Goal: Information Seeking & Learning: Learn about a topic

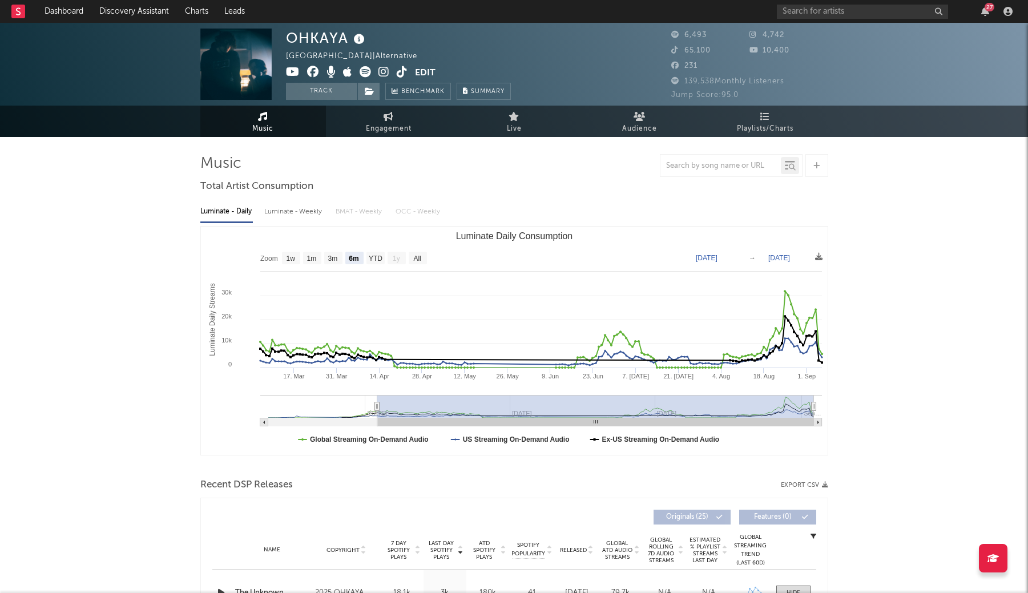
select select "6m"
select select "1w"
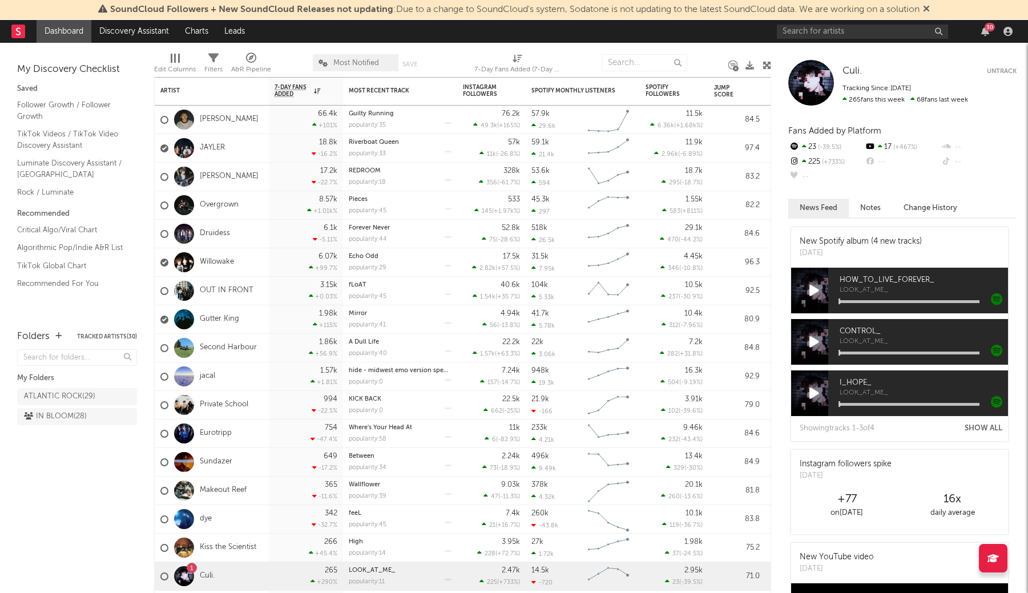
click at [348, 68] on span "Most Notified" at bounding box center [356, 62] width 86 height 17
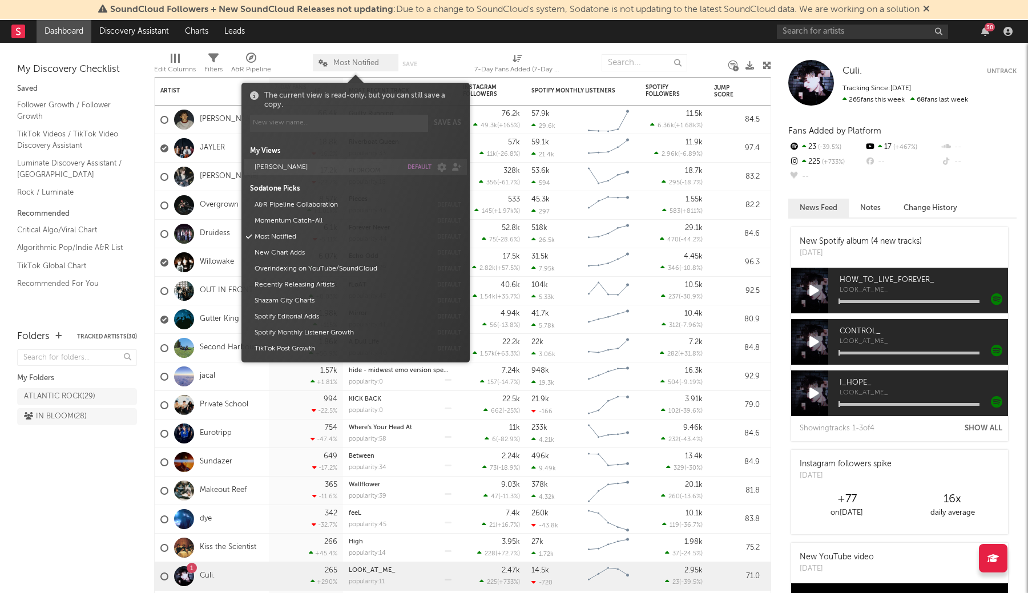
click at [426, 167] on button "default" at bounding box center [419, 167] width 24 height 6
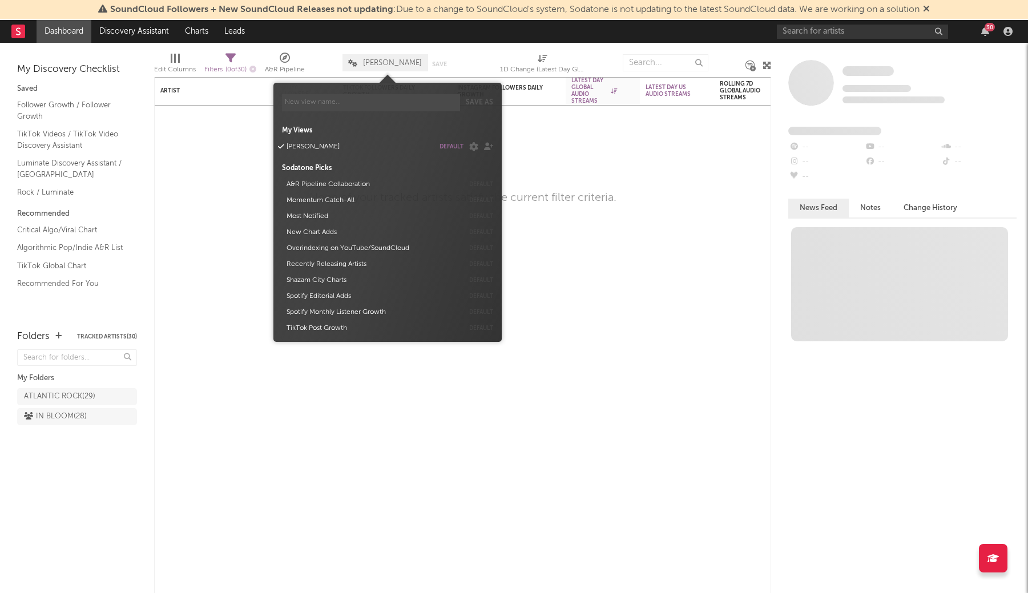
click at [302, 46] on div "Edit Columns Filters ( 0 of 30 ) A&R Pipeline LUKE Save Save as 1D Change (Late…" at bounding box center [462, 60] width 617 height 34
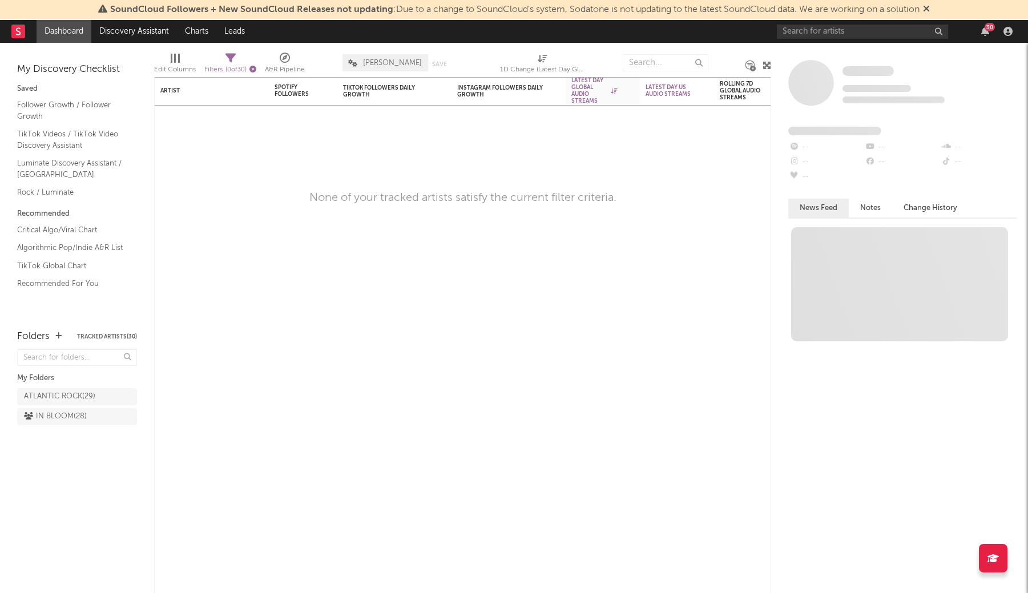
click at [256, 68] on icon "button" at bounding box center [252, 69] width 7 height 7
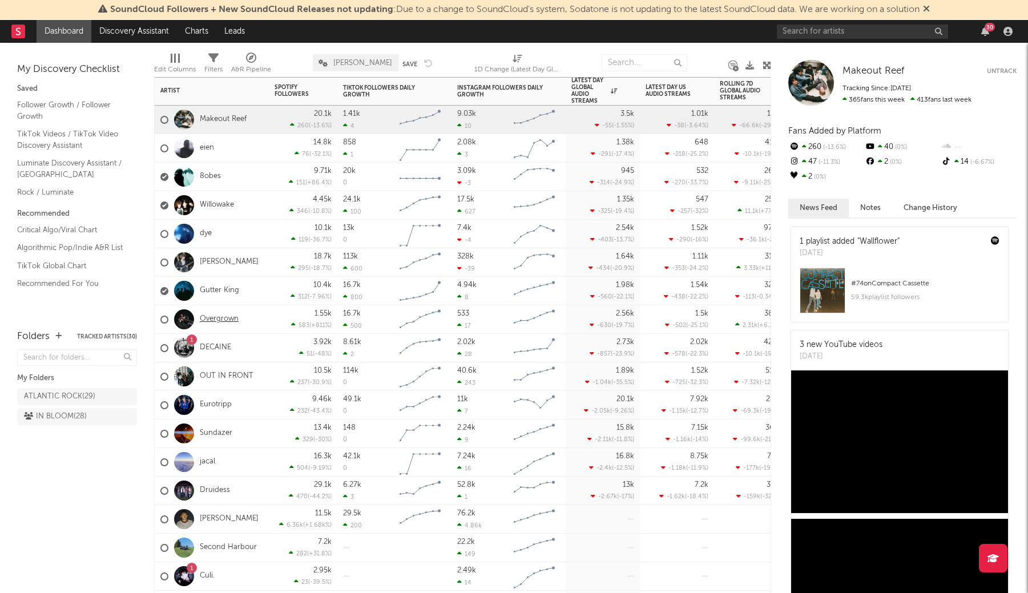
click at [220, 318] on link "Overgrown" at bounding box center [219, 319] width 39 height 10
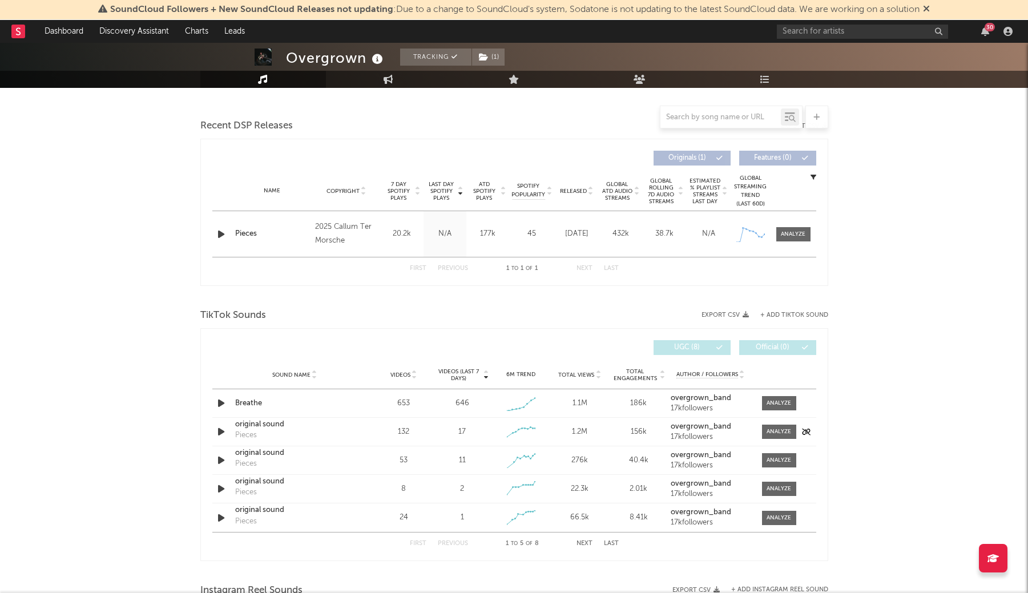
scroll to position [550, 0]
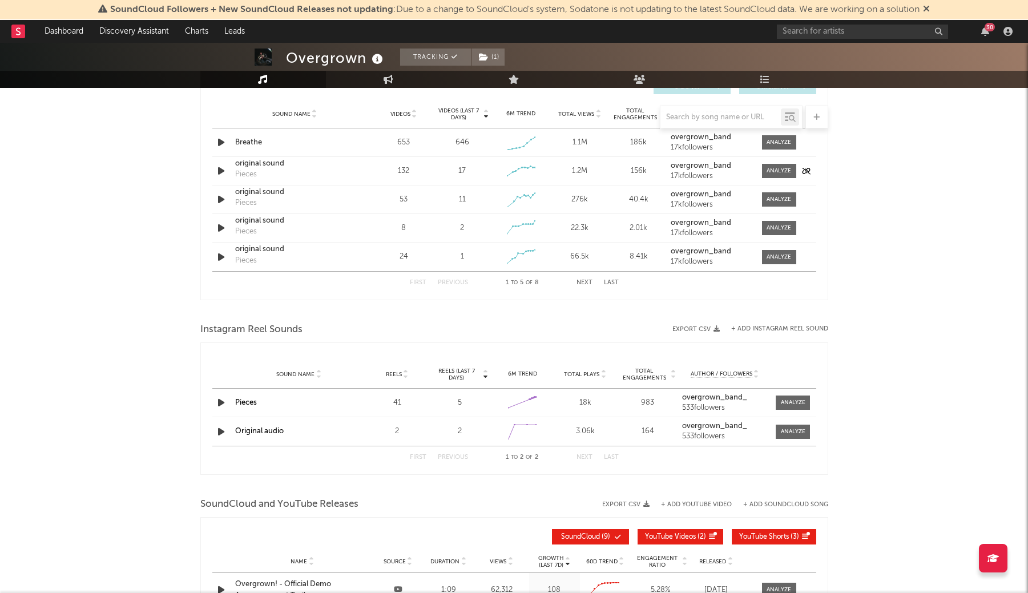
select select "1w"
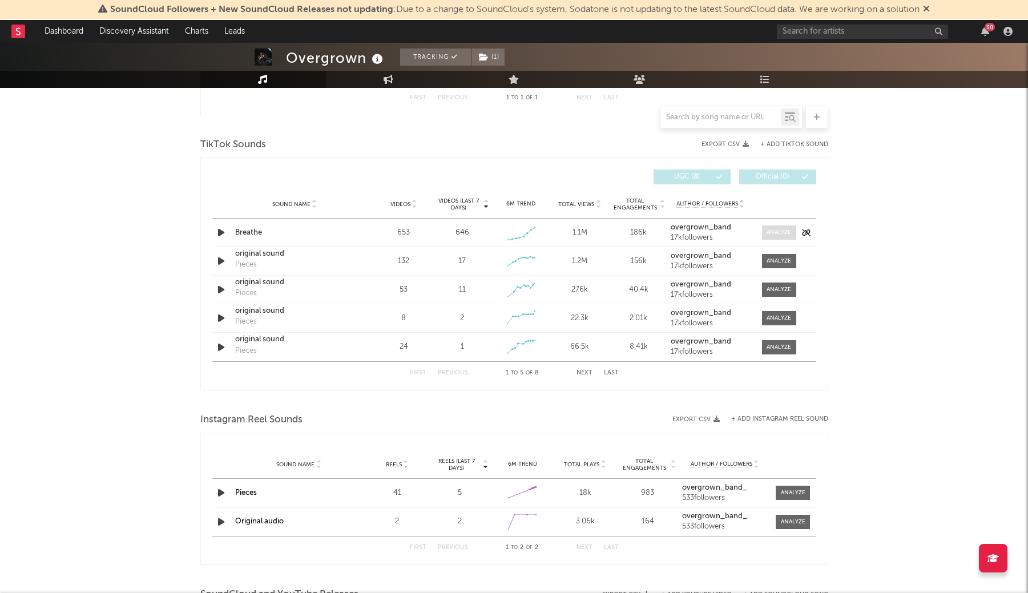
click at [776, 233] on div at bounding box center [778, 232] width 25 height 9
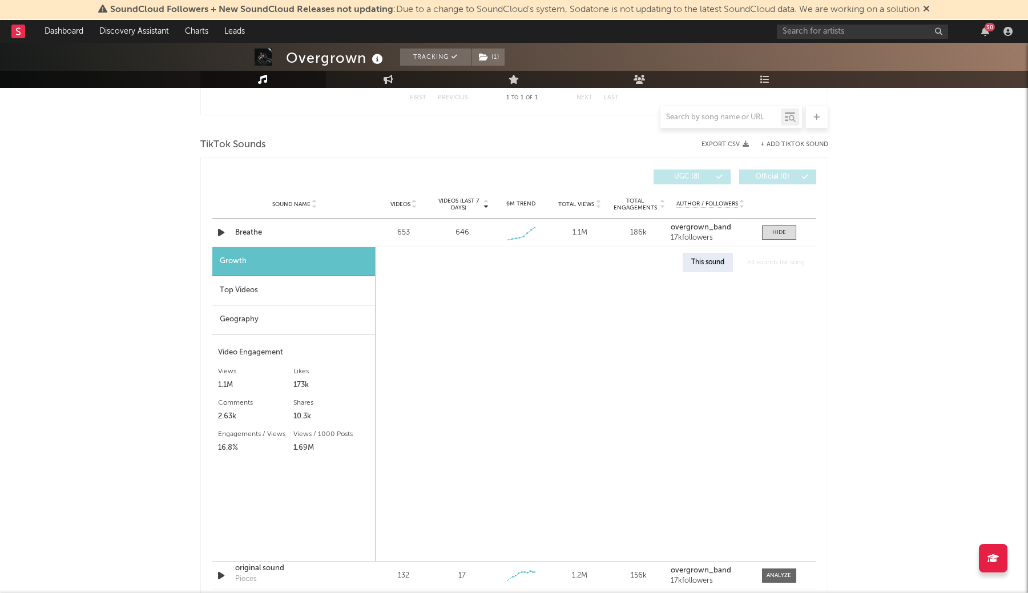
scroll to position [591, 0]
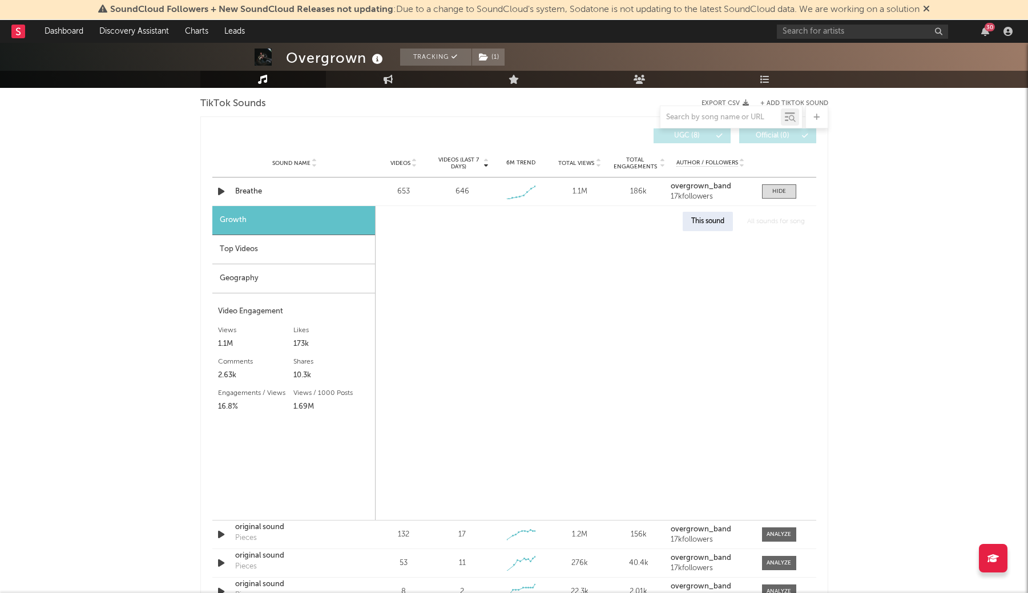
select select "1w"
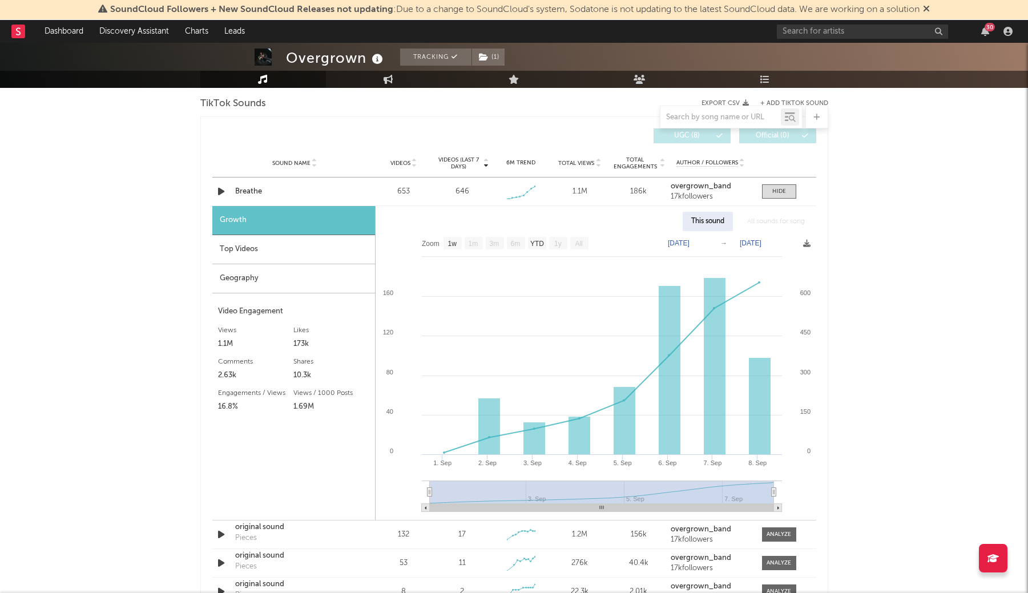
click at [930, 11] on icon at bounding box center [926, 8] width 7 height 9
